Goal: Transaction & Acquisition: Purchase product/service

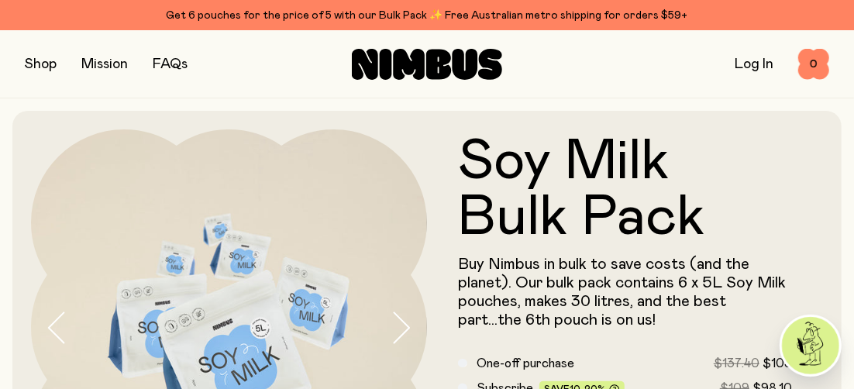
click at [33, 63] on button "button" at bounding box center [41, 64] width 32 height 22
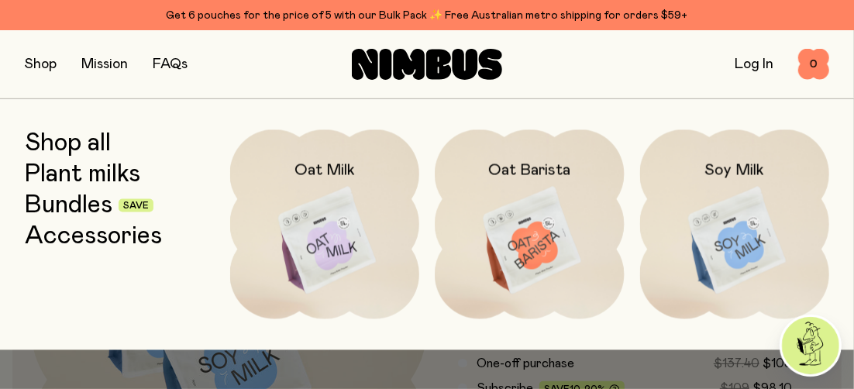
click at [329, 233] on img at bounding box center [325, 240] width 190 height 222
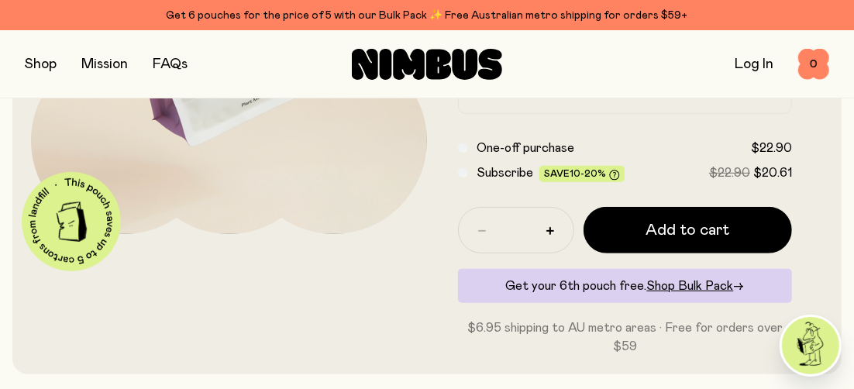
scroll to position [290, 0]
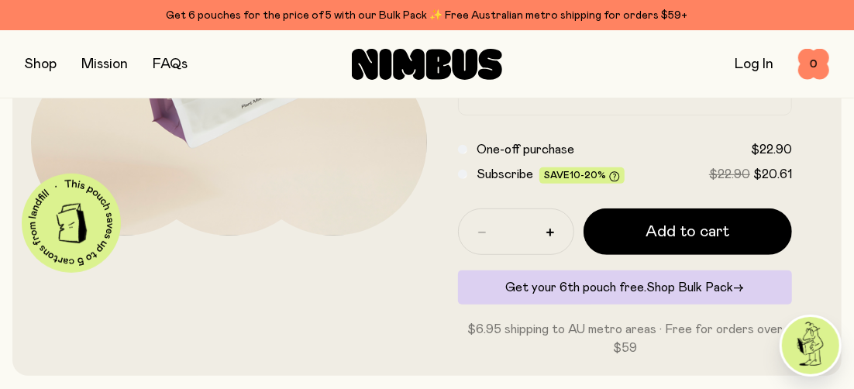
click at [721, 288] on span "Shop Bulk Pack" at bounding box center [690, 287] width 87 height 12
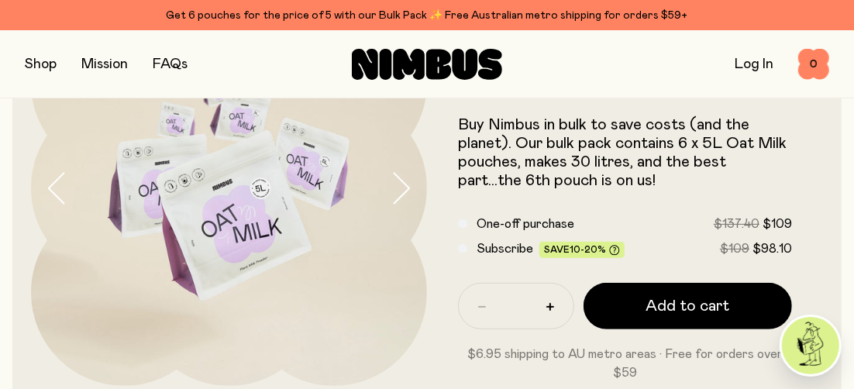
scroll to position [139, 0]
click at [33, 70] on button "button" at bounding box center [41, 64] width 32 height 22
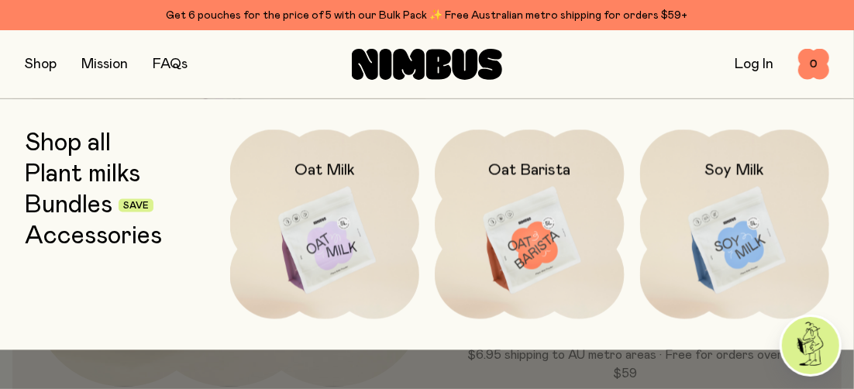
click at [328, 231] on img at bounding box center [325, 240] width 190 height 222
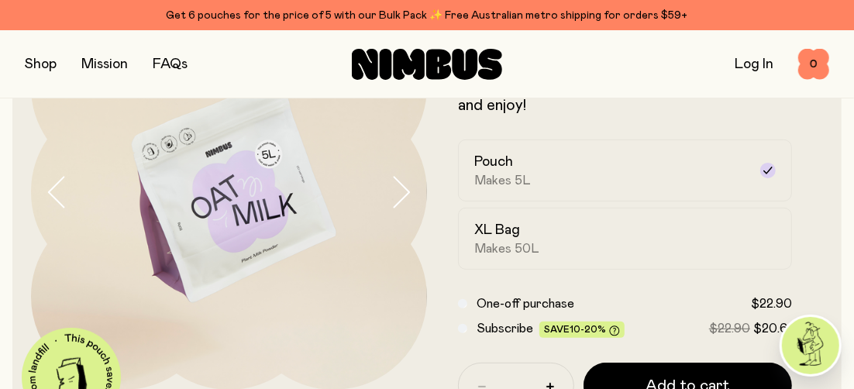
scroll to position [149, 0]
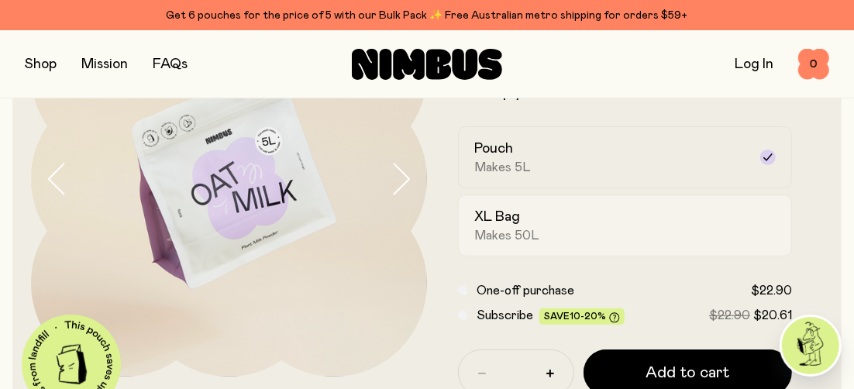
click at [548, 223] on div "XL Bag Makes 50L" at bounding box center [611, 226] width 274 height 36
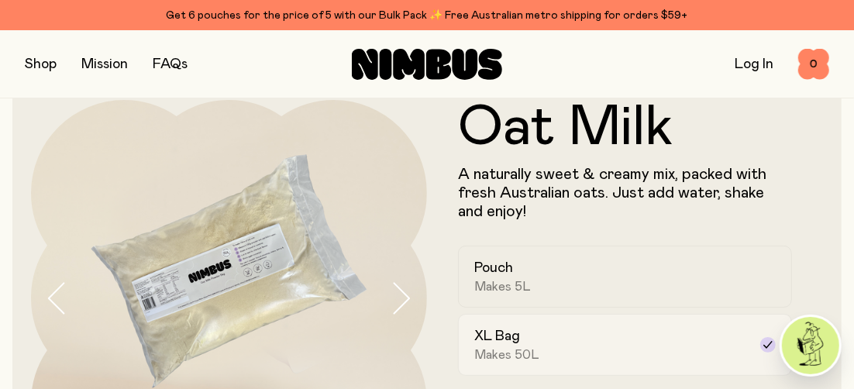
scroll to position [0, 0]
